Goal: Register for event/course

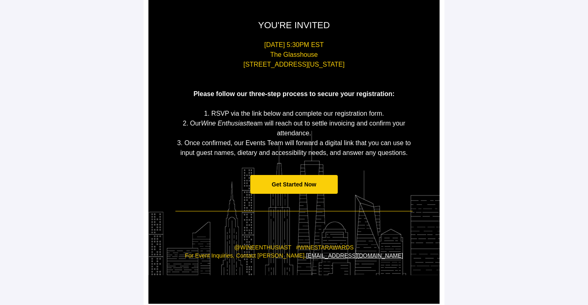
scroll to position [140, 0]
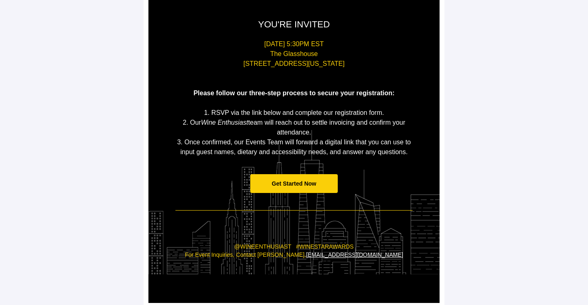
click at [300, 183] on span "Get Started Now" at bounding box center [294, 183] width 45 height 7
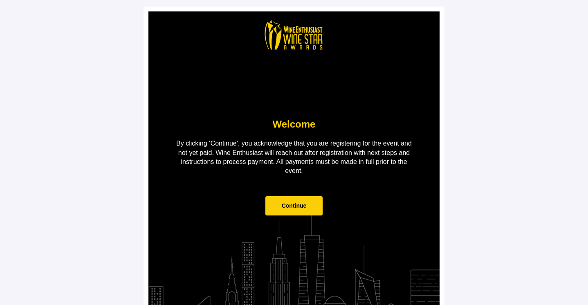
click at [291, 209] on span "Continue" at bounding box center [294, 205] width 58 height 19
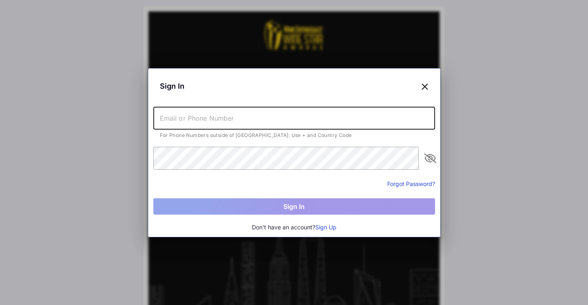
click at [268, 121] on input "text" at bounding box center [294, 118] width 282 height 23
type input "[EMAIL_ADDRESS][DOMAIN_NAME]"
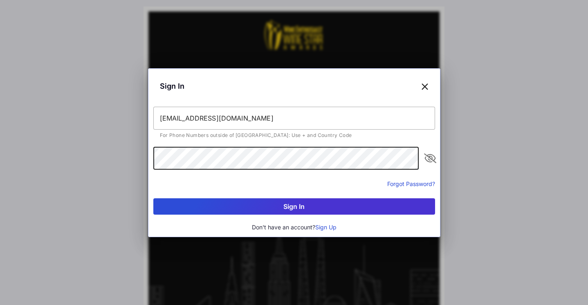
click at [294, 205] on button "Sign In" at bounding box center [294, 206] width 282 height 16
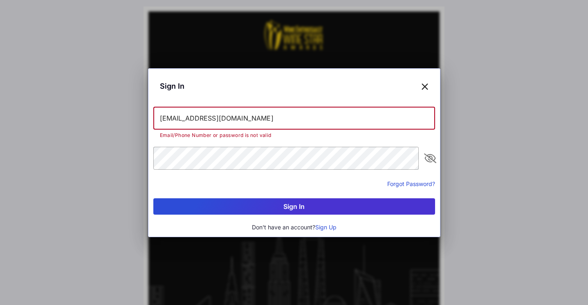
click at [273, 116] on input "[EMAIL_ADDRESS][DOMAIN_NAME]" at bounding box center [294, 118] width 282 height 23
click at [329, 227] on button "Sign Up" at bounding box center [325, 227] width 21 height 9
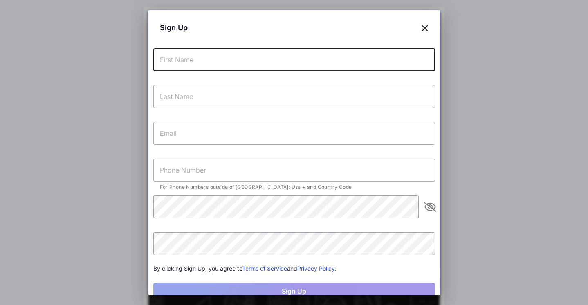
click at [284, 50] on input "text" at bounding box center [294, 59] width 282 height 23
type input "Mia"
type input "Van de Water"
type input "[EMAIL_ADDRESS][DOMAIN_NAME]"
type input "[PHONE_NUMBER]"
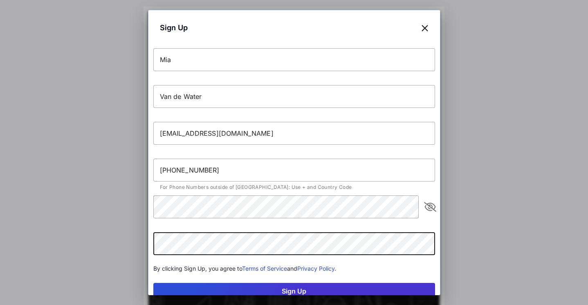
click at [153, 283] on button "Sign Up" at bounding box center [294, 291] width 282 height 16
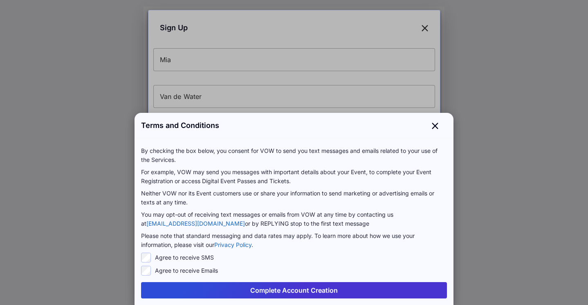
click at [217, 288] on button "Complete Account Creation" at bounding box center [294, 290] width 306 height 16
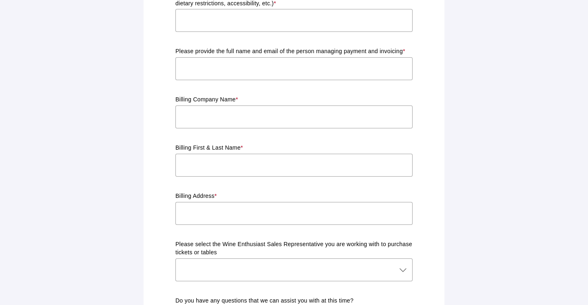
scroll to position [748, 0]
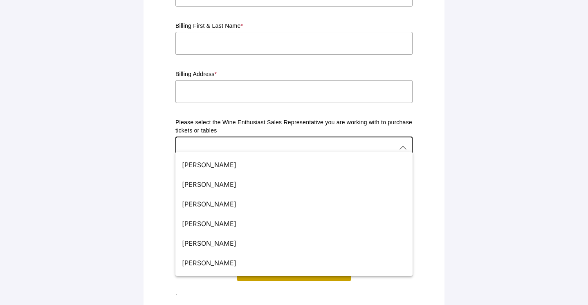
click at [398, 143] on icon at bounding box center [403, 148] width 10 height 10
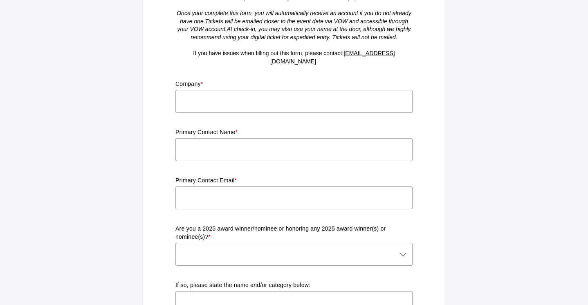
scroll to position [132, 0]
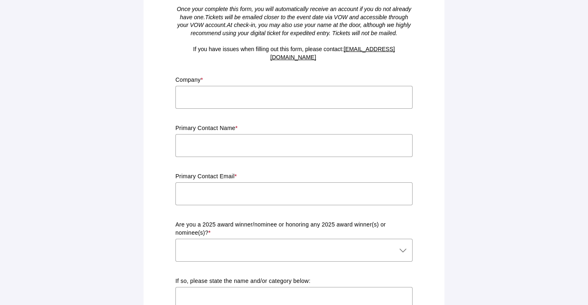
click at [400, 245] on icon at bounding box center [403, 250] width 10 height 10
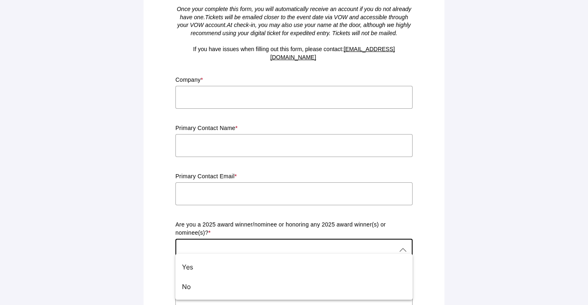
scroll to position [153, 0]
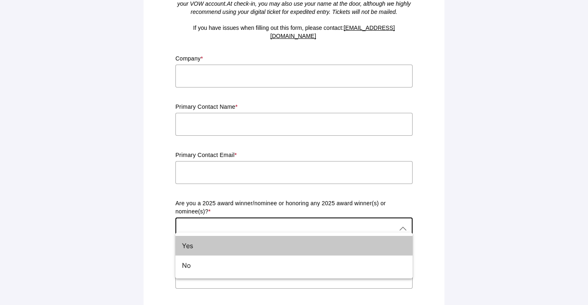
click at [400, 239] on div "Yes" at bounding box center [293, 246] width 237 height 20
type input "Yes"
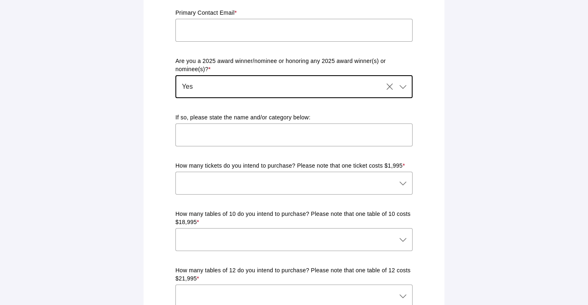
scroll to position [299, 0]
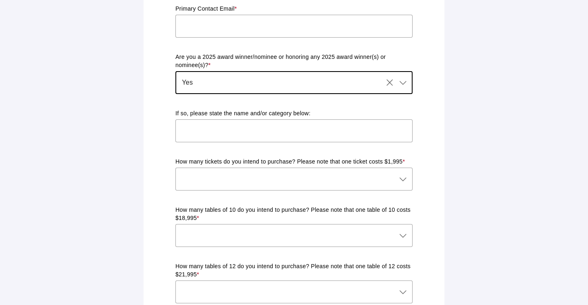
click at [391, 174] on div at bounding box center [285, 179] width 221 height 23
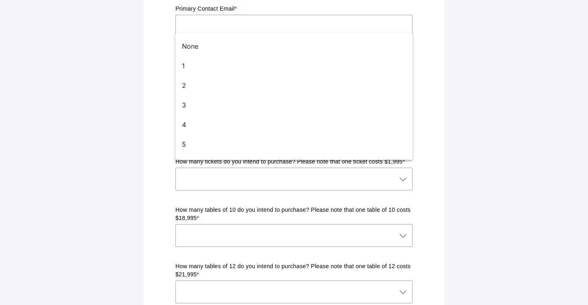
click at [484, 140] on main "Ticket & Table Registration Form Please complete the form below with your prefe…" at bounding box center [294, 231] width 588 height 1061
